Goal: Task Accomplishment & Management: Manage account settings

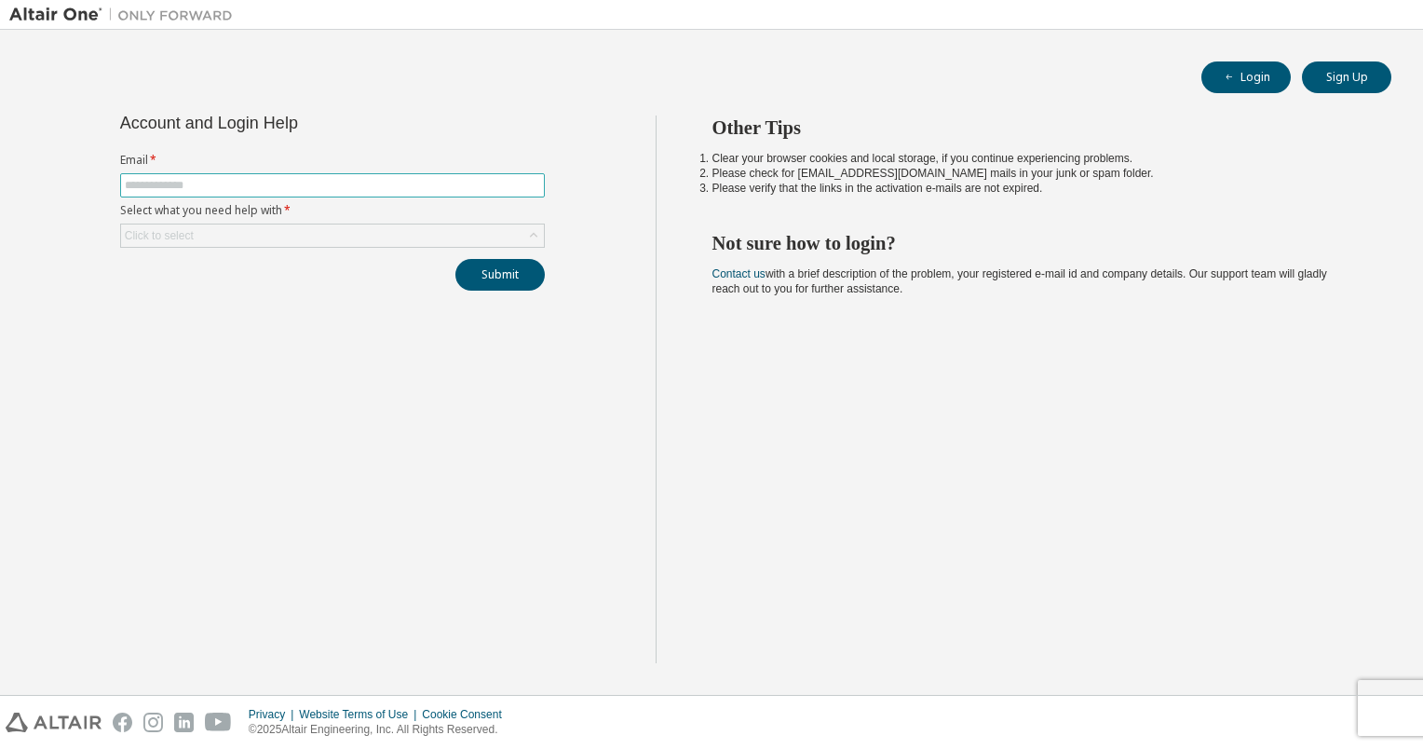
click at [392, 179] on input "text" at bounding box center [332, 185] width 415 height 15
type input "**********"
click at [224, 242] on div "Click to select" at bounding box center [332, 235] width 423 height 22
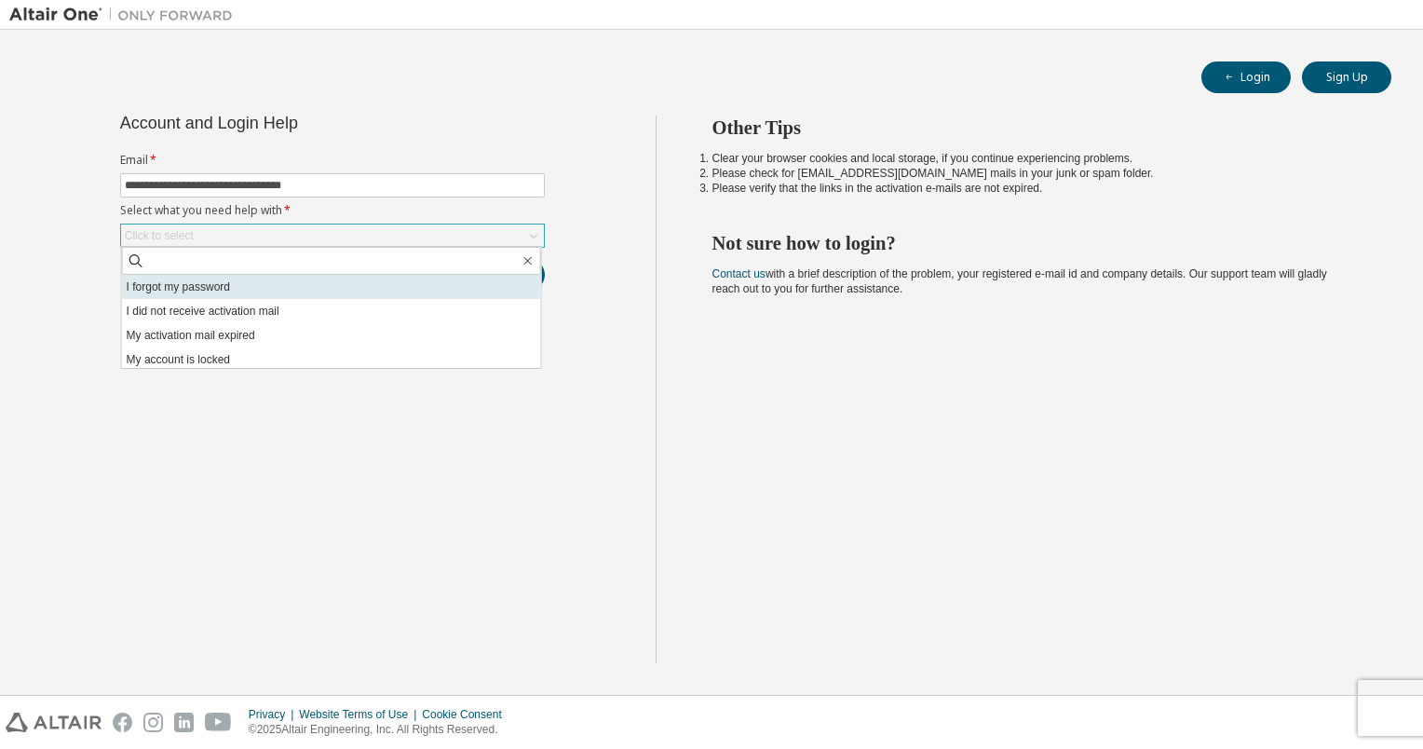
click at [214, 292] on li "I forgot my password" at bounding box center [331, 287] width 419 height 24
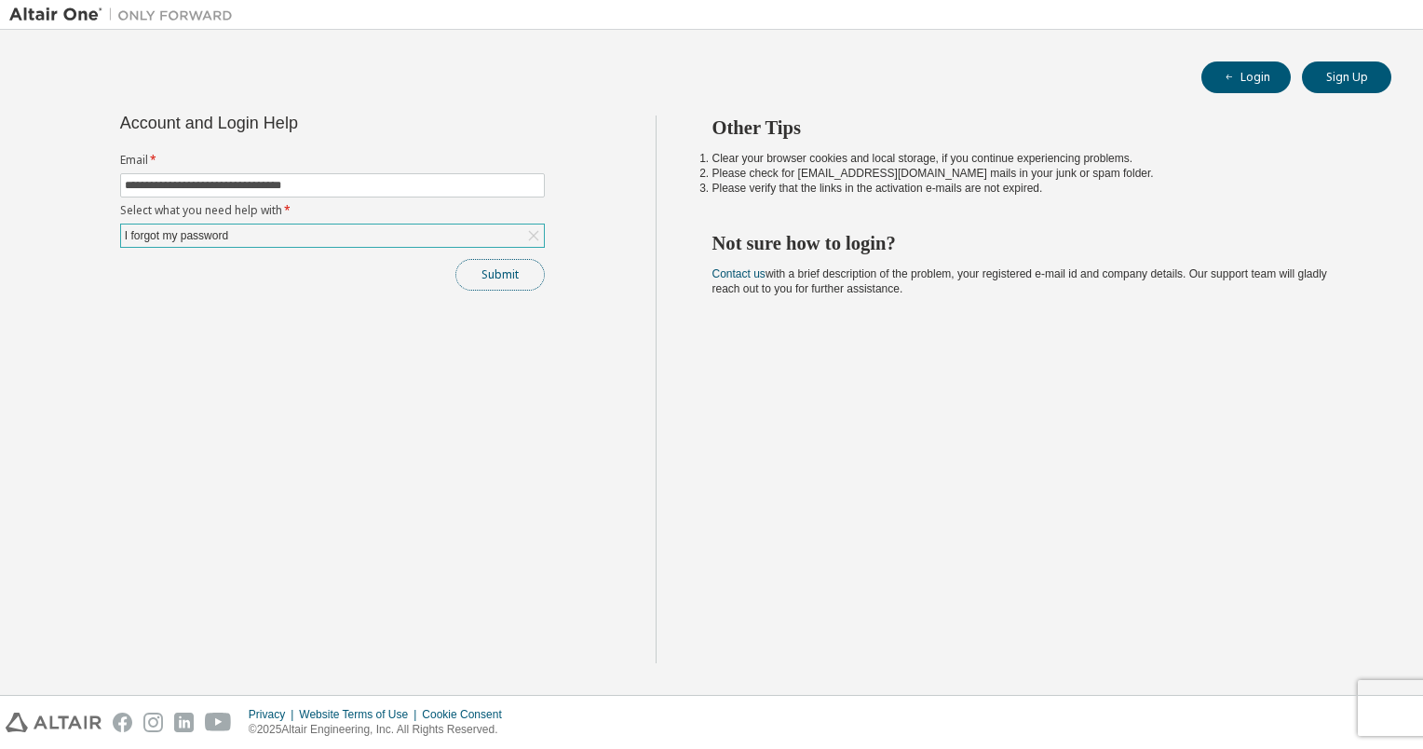
click at [495, 264] on button "Submit" at bounding box center [499, 275] width 89 height 32
click at [518, 275] on button "Submit" at bounding box center [499, 275] width 89 height 32
click at [948, 532] on div "Other Tips Clear your browser cookies and local storage, if you continue experi…" at bounding box center [1035, 389] width 759 height 548
